Goal: Task Accomplishment & Management: Use online tool/utility

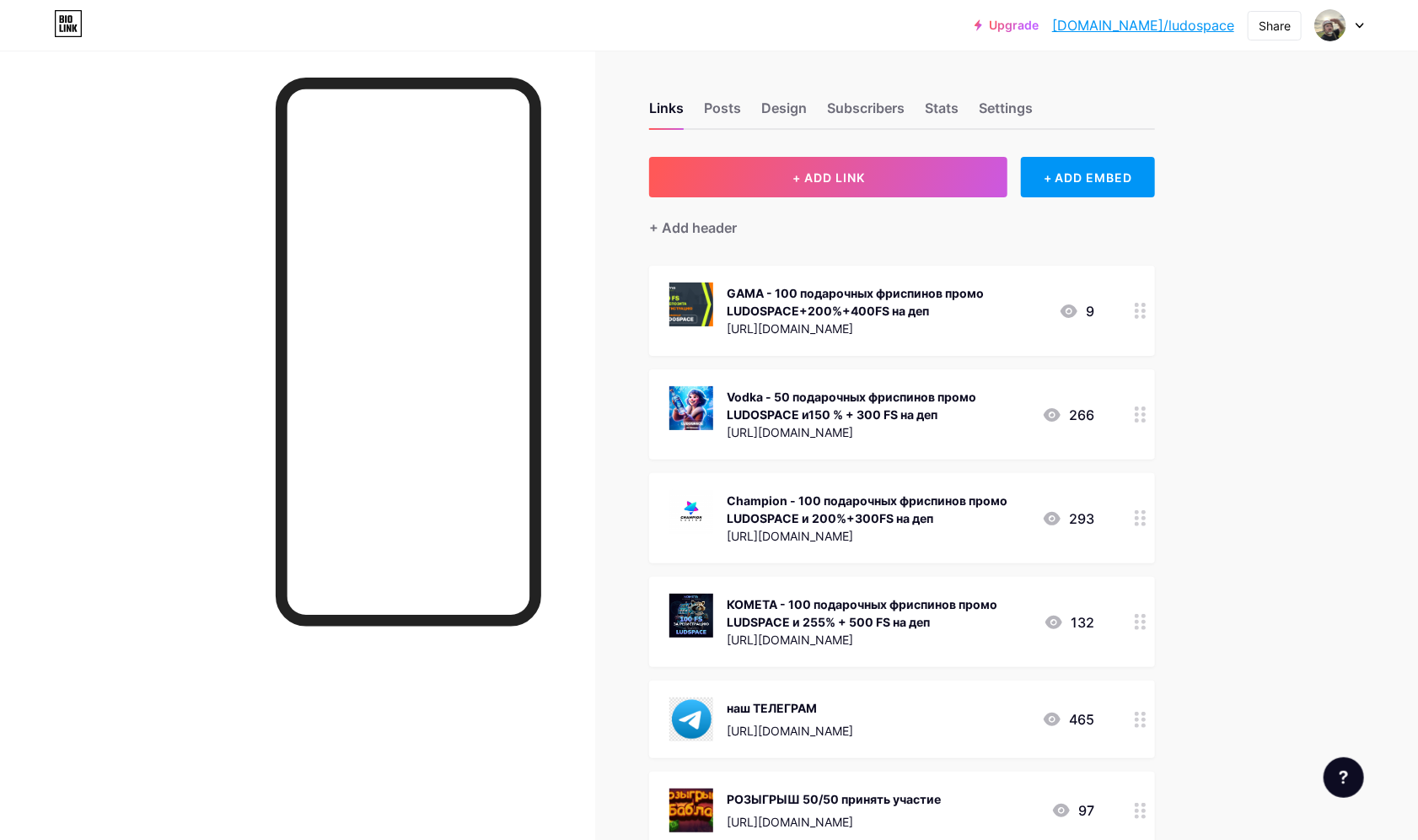
click at [710, 404] on img at bounding box center [692, 408] width 44 height 44
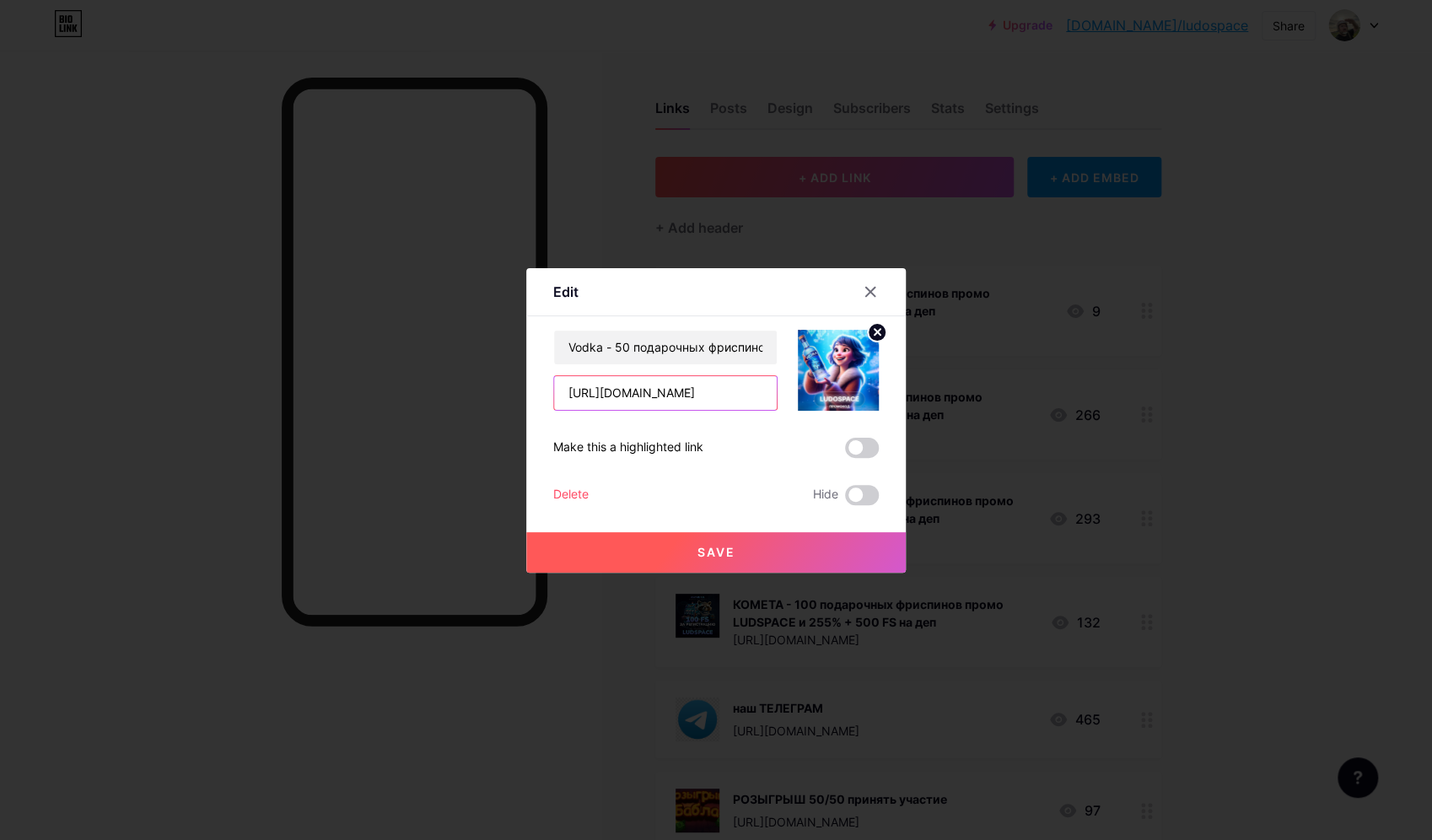
click at [731, 397] on input "[URL][DOMAIN_NAME]" at bounding box center [665, 393] width 222 height 34
drag, startPoint x: 728, startPoint y: 397, endPoint x: 529, endPoint y: 382, distance: 199.6
click at [529, 383] on div "Edit Content YouTube Play YouTube video without leaving your page. ADD Vimeo Pl…" at bounding box center [716, 420] width 380 height 304
paste input "5"
type input "[URL][DOMAIN_NAME]"
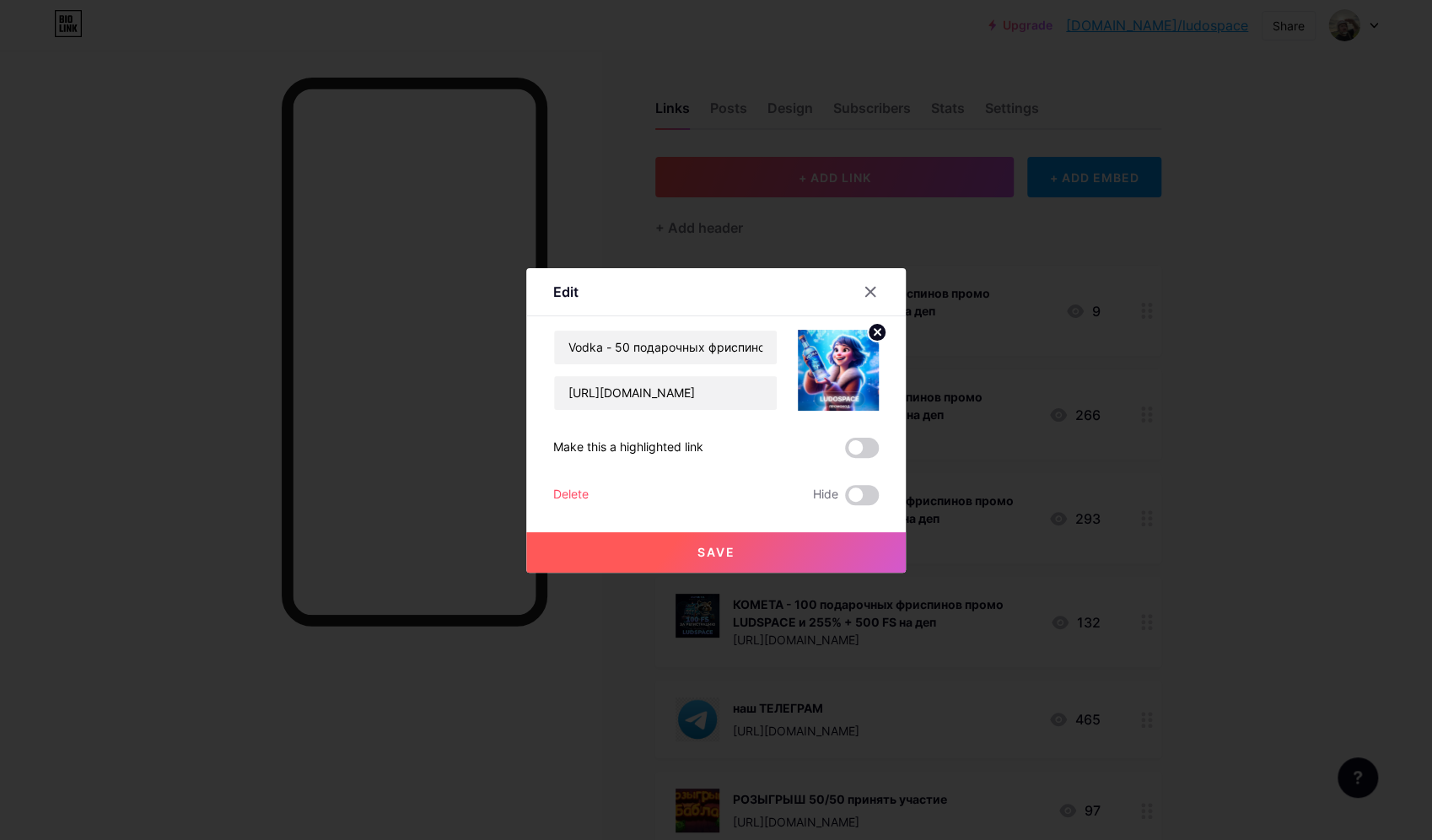
click at [634, 542] on button "Save" at bounding box center [716, 552] width 380 height 41
